Goal: Communication & Community: Ask a question

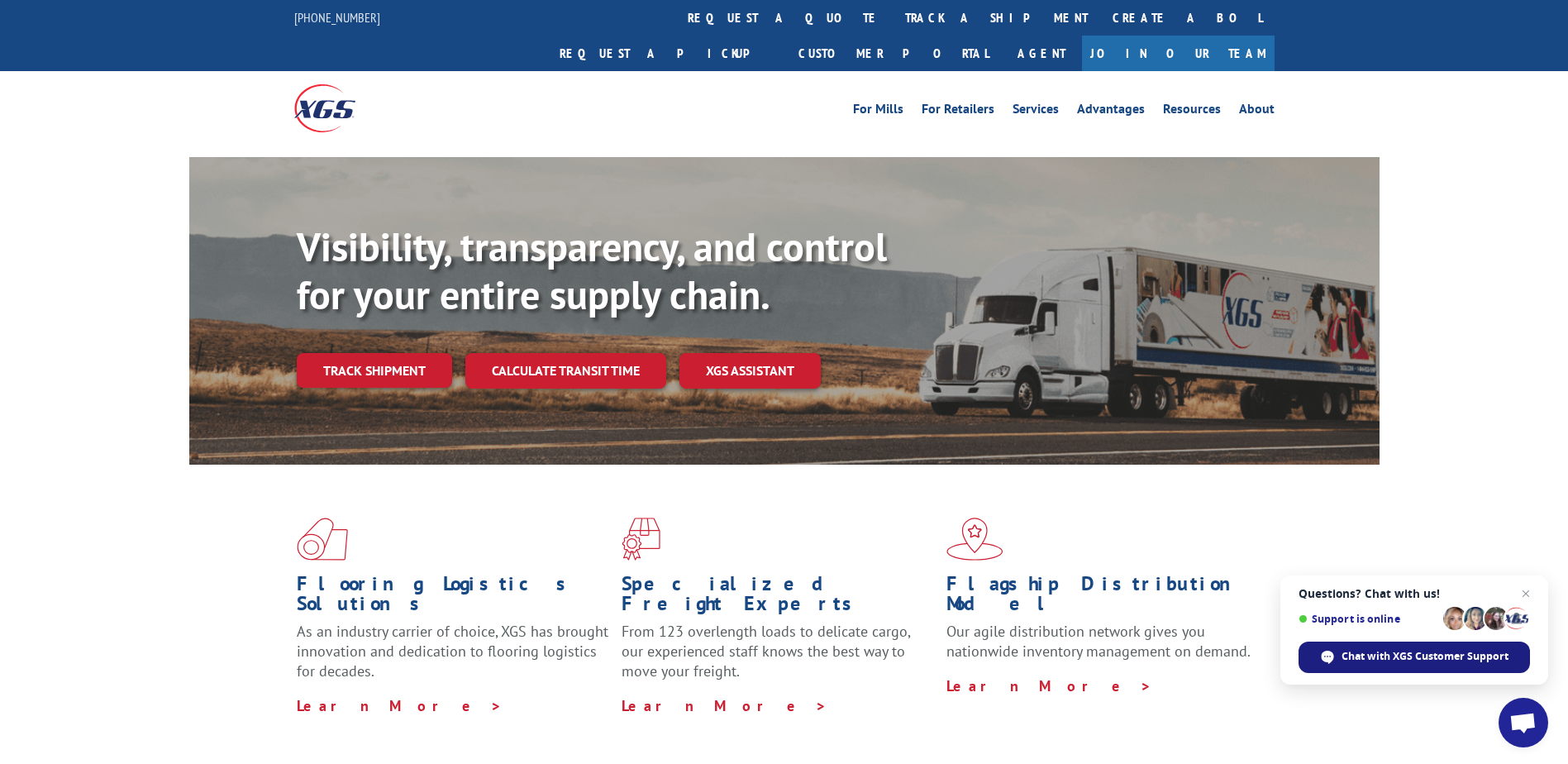
click at [1334, 645] on div "Chat with XGS Customer Support" at bounding box center [1414, 657] width 231 height 32
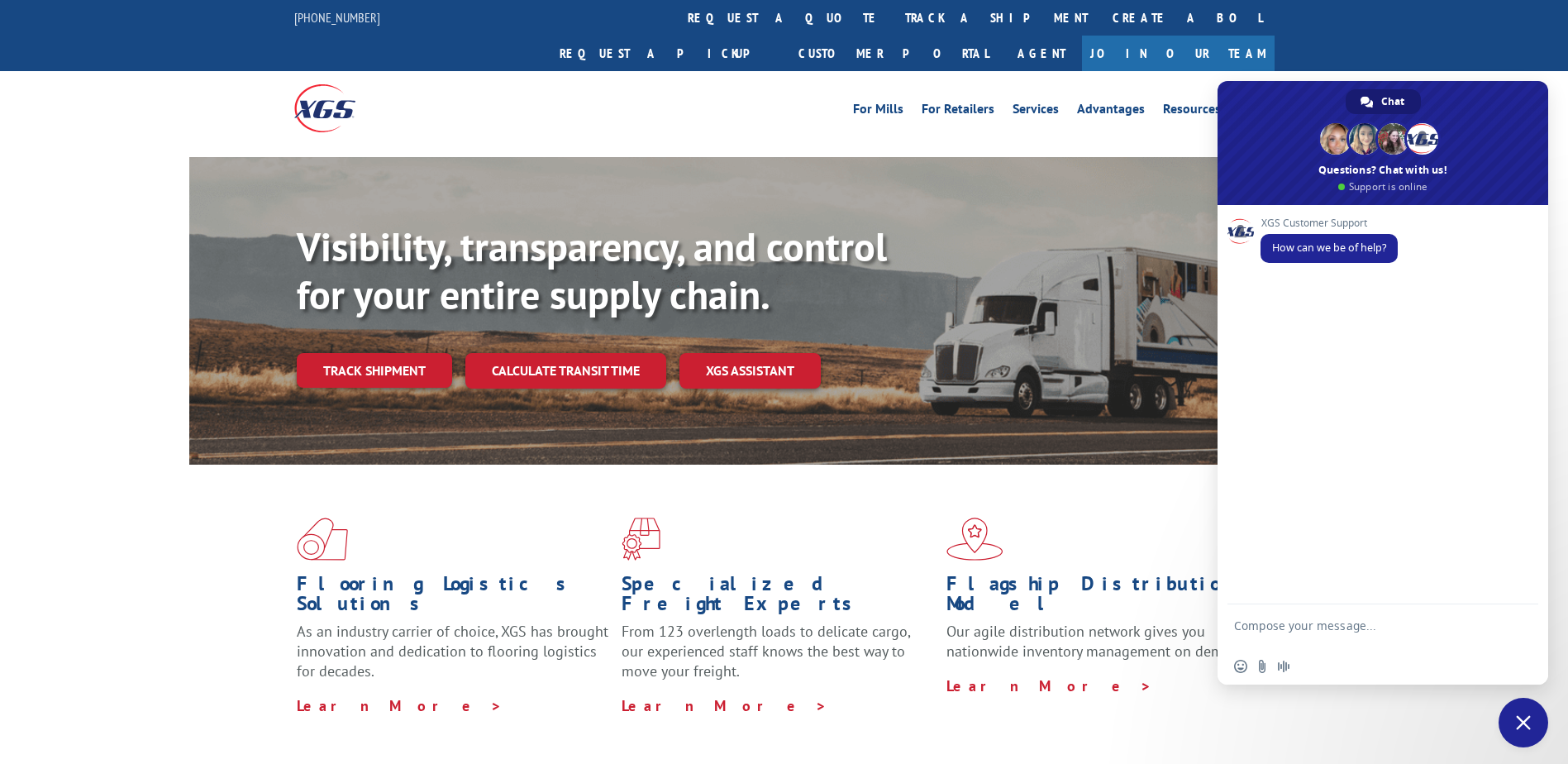
click at [1271, 618] on form at bounding box center [1364, 628] width 261 height 47
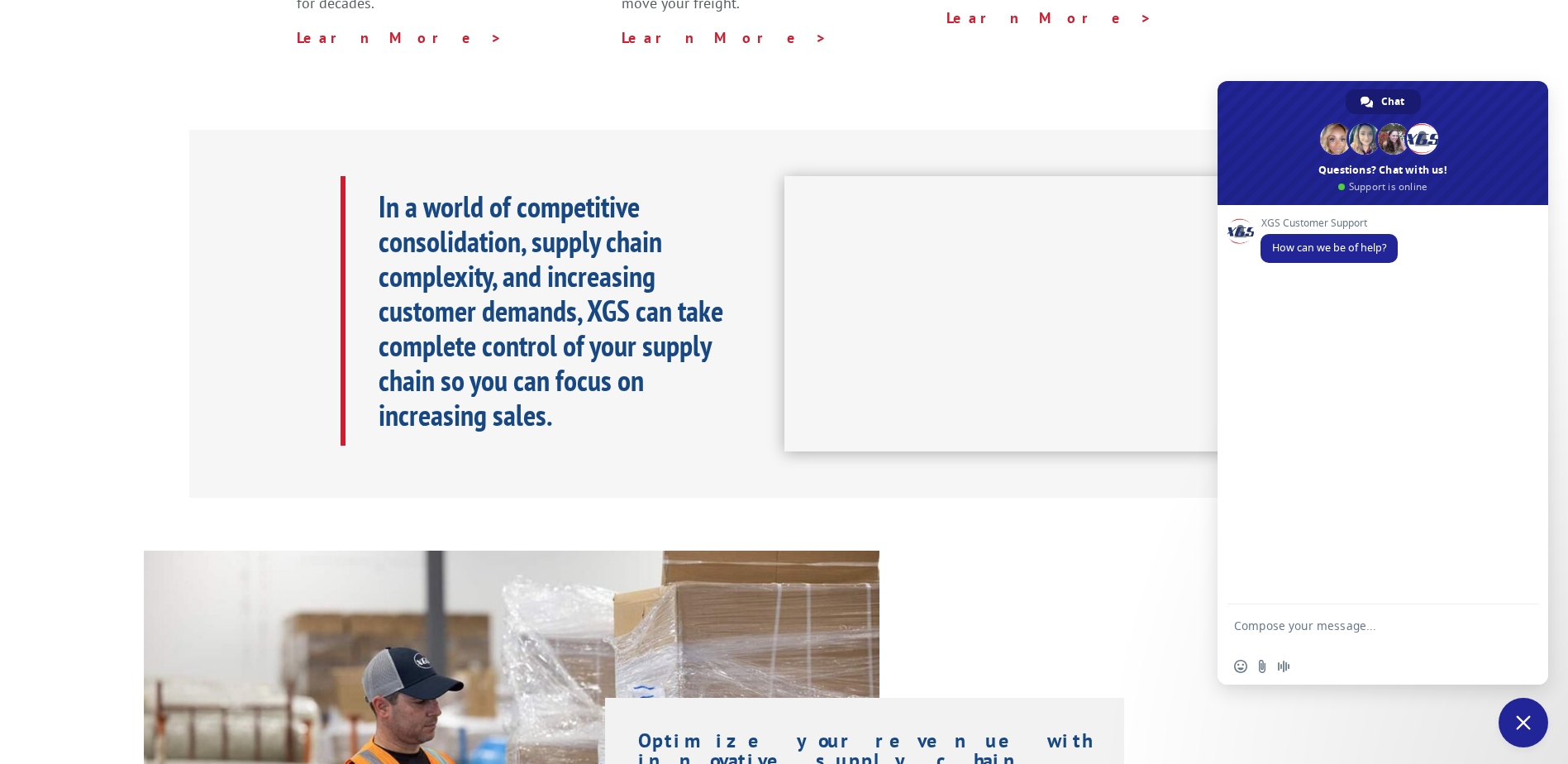
click at [1271, 616] on form at bounding box center [1364, 628] width 261 height 47
click at [1339, 619] on textarea "Compose your message..." at bounding box center [1364, 633] width 261 height 30
type textarea "can you tell me if this is scheduled for [DATE]"
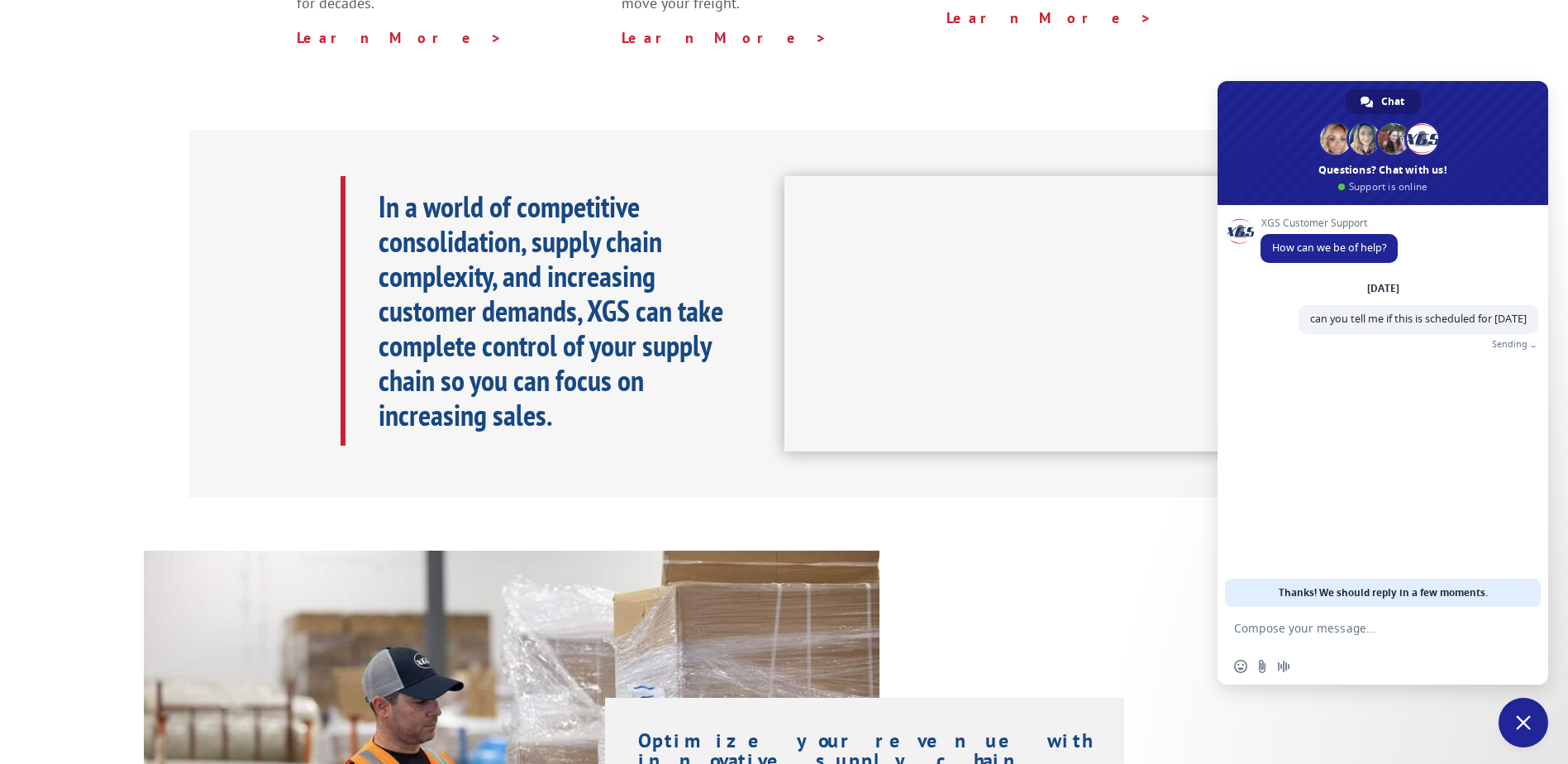
click at [1259, 657] on div "Insert an emoji Send a file Audio message" at bounding box center [1382, 667] width 330 height 36
click at [1261, 667] on input "Send a file" at bounding box center [1262, 667] width 14 height 14
click at [1314, 633] on textarea "Compose your message..." at bounding box center [1364, 628] width 261 height 15
paste textarea "PU00065538"
type textarea "show was put on PU00065538 for [DATE]"
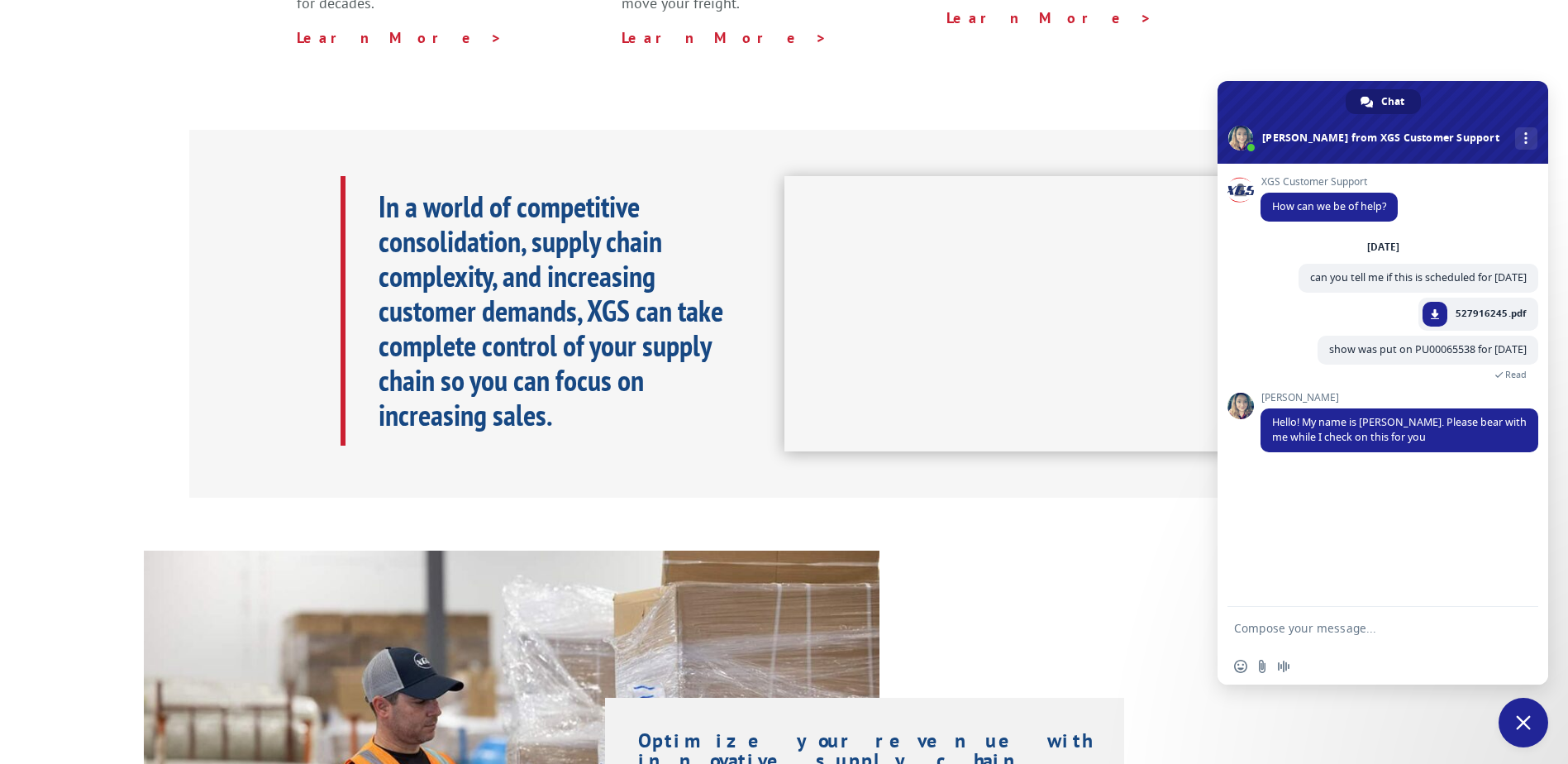
drag, startPoint x: 1350, startPoint y: 608, endPoint x: 1320, endPoint y: 581, distance: 40.4
click at [1350, 608] on form at bounding box center [1364, 629] width 261 height 45
click at [1360, 623] on textarea "Compose your message..." at bounding box center [1364, 628] width 261 height 15
type textarea "take your time thank you!"
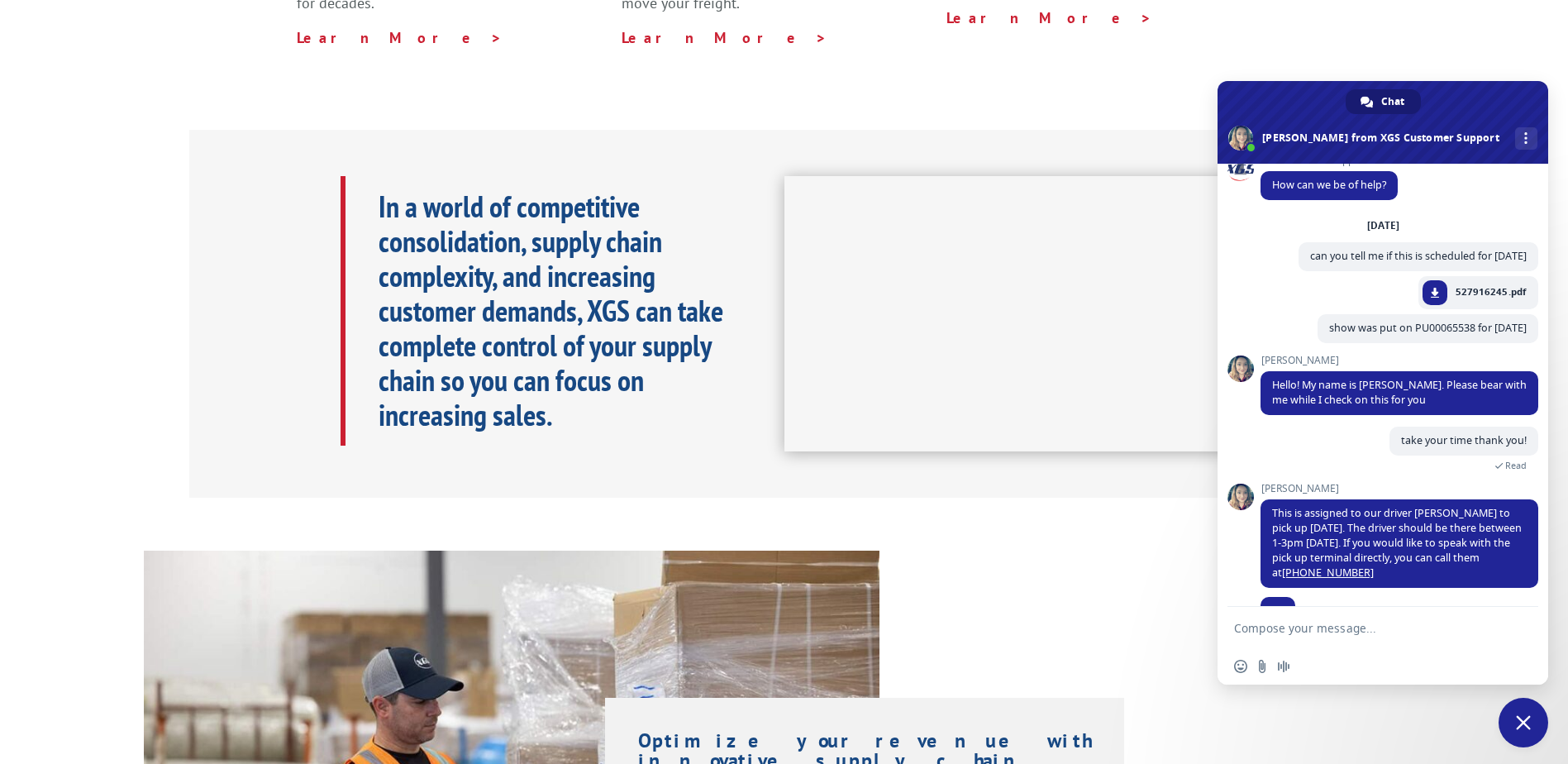
scroll to position [54, 0]
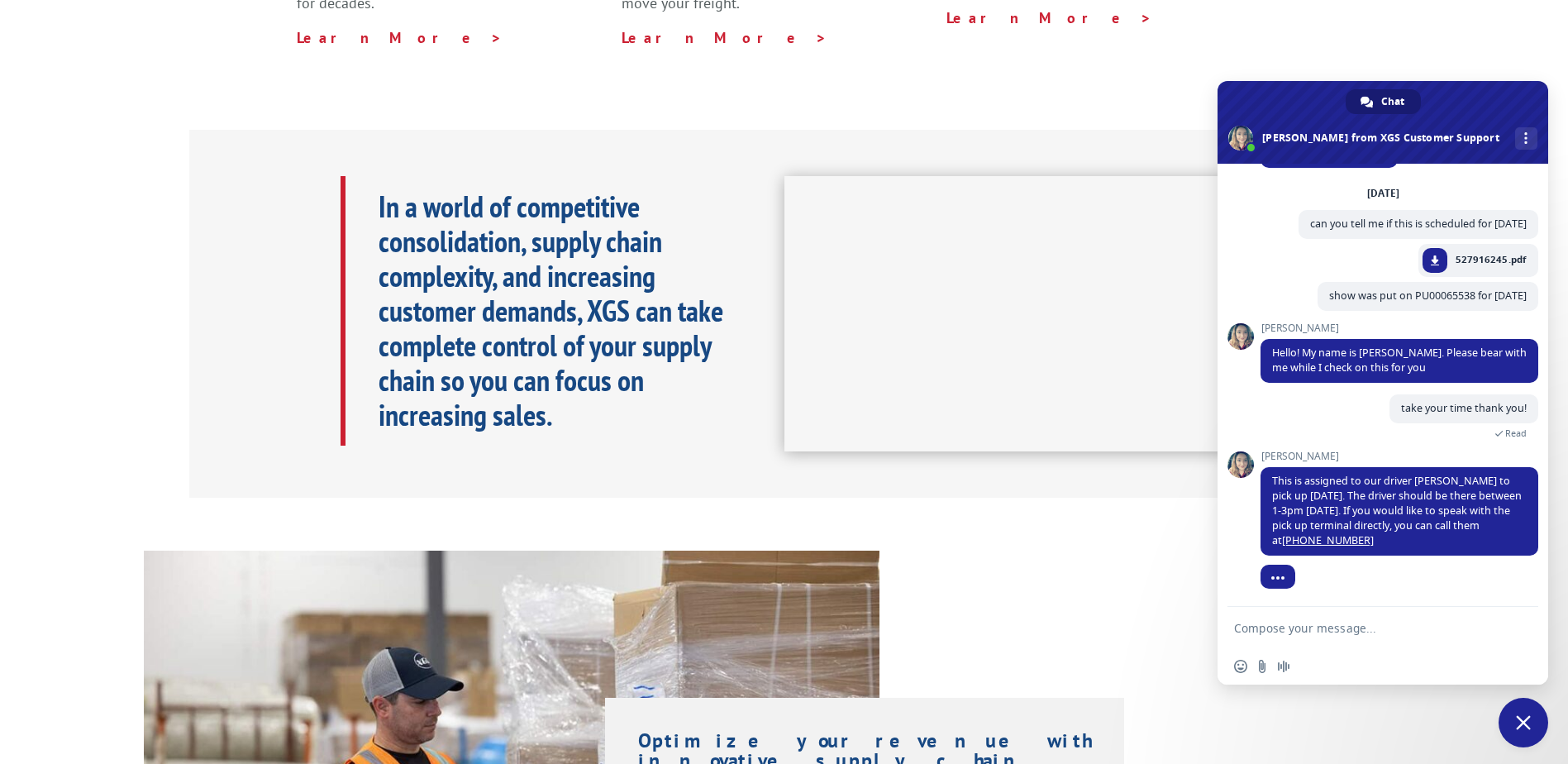
click at [1321, 630] on textarea "Compose your message..." at bounding box center [1364, 628] width 261 height 15
type textarea "that is all i needed just confirmation if scheduled [DATE], thank you!"
click at [1524, 622] on span "Send" at bounding box center [1520, 626] width 13 height 13
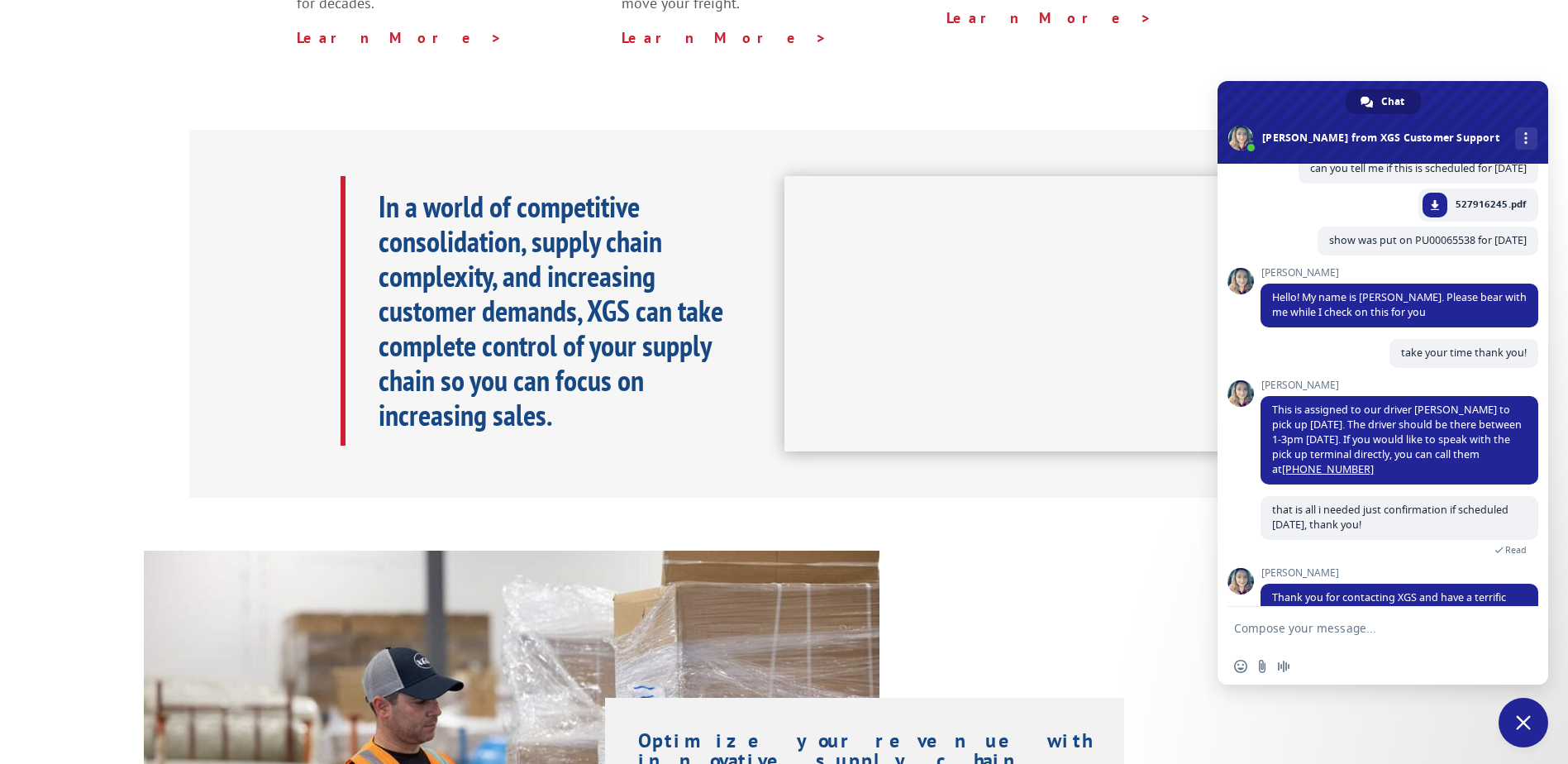
scroll to position [128, 0]
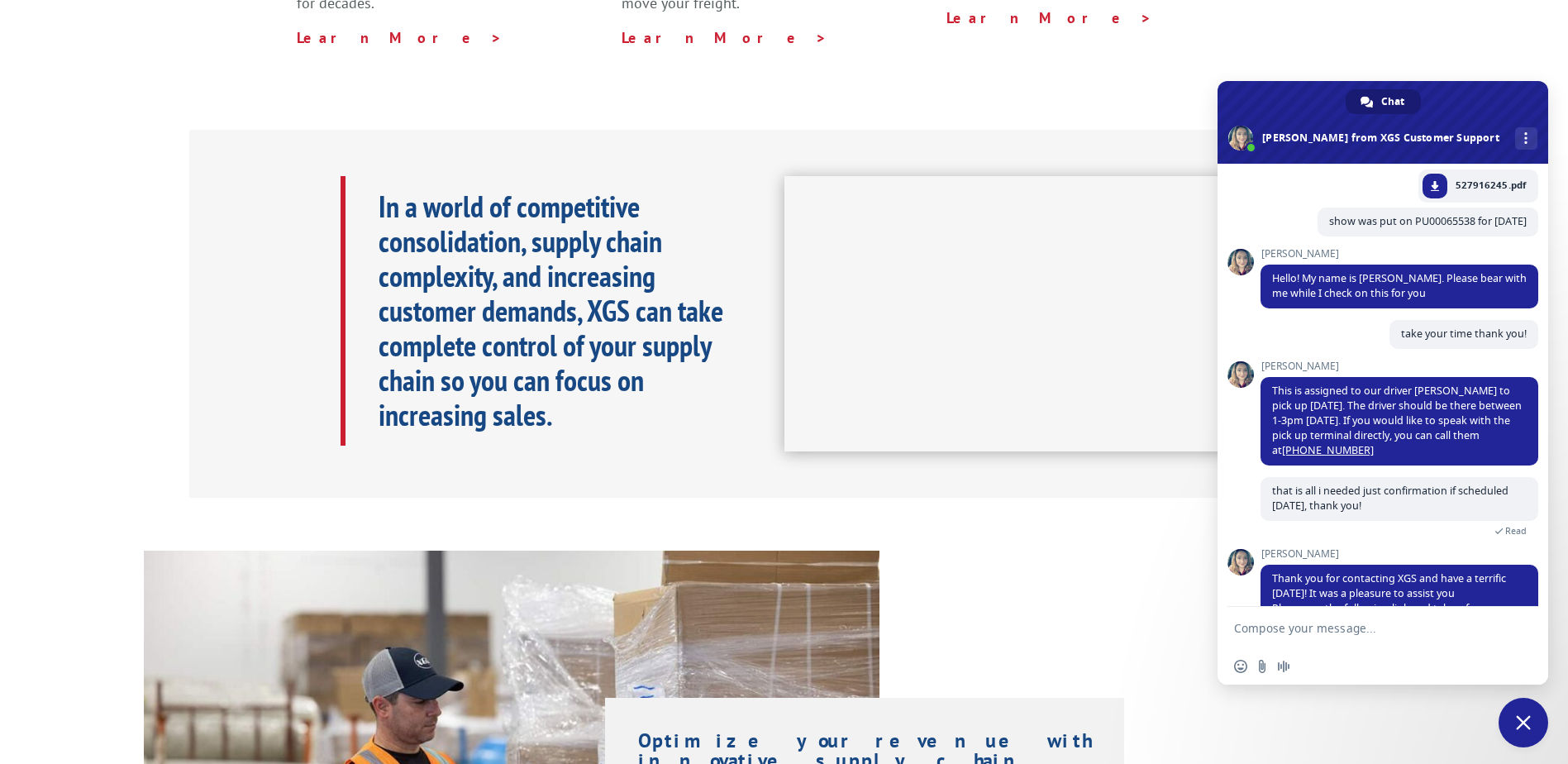
click at [1246, 321] on div "XGS Customer Support How can we be of help? [DATE] can you tell me if this is s…" at bounding box center [1382, 385] width 330 height 443
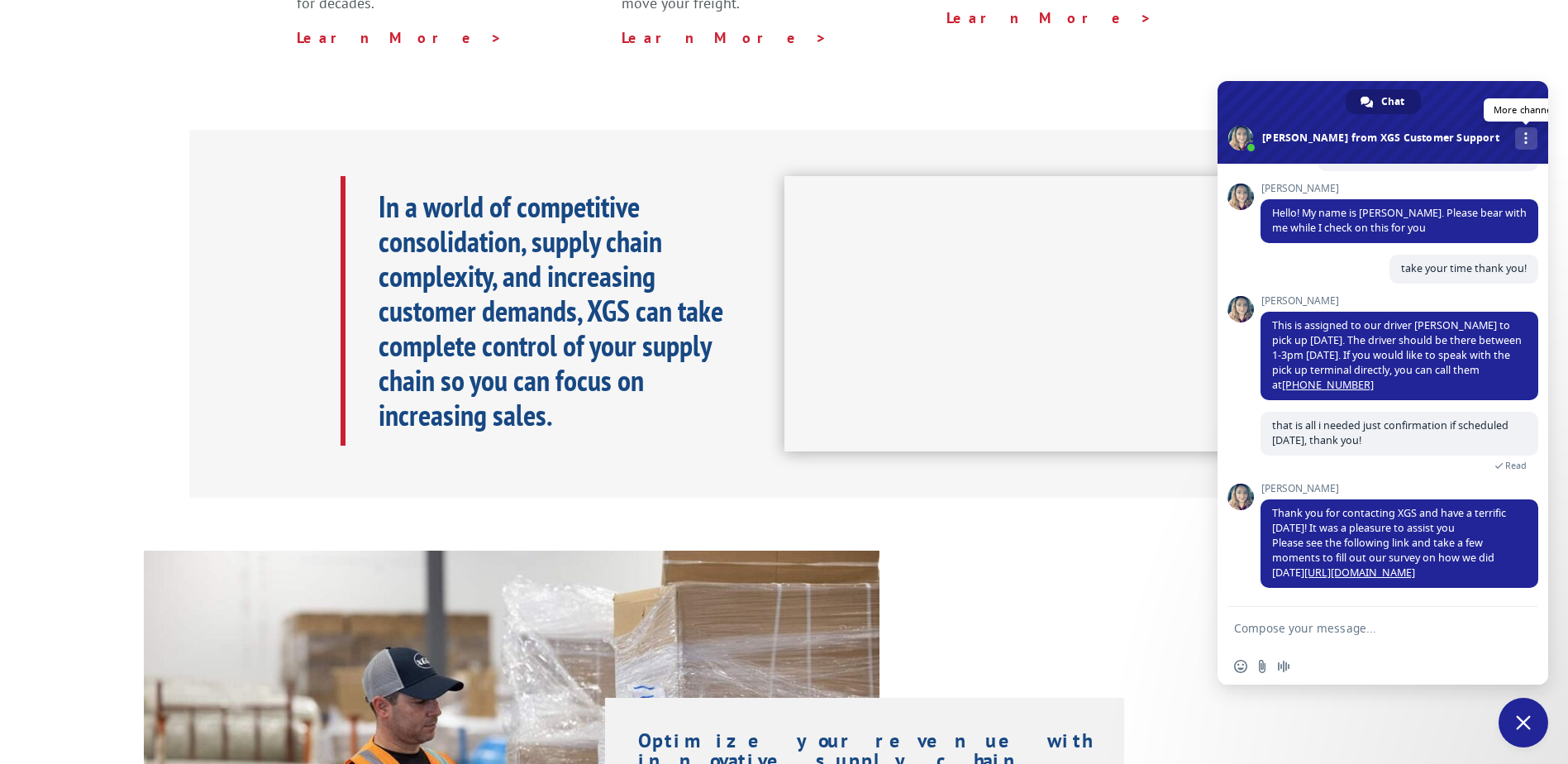
click at [1515, 144] on div "More channels" at bounding box center [1526, 138] width 23 height 23
click at [1502, 718] on span "Close chat" at bounding box center [1523, 723] width 50 height 50
